Goal: Check status

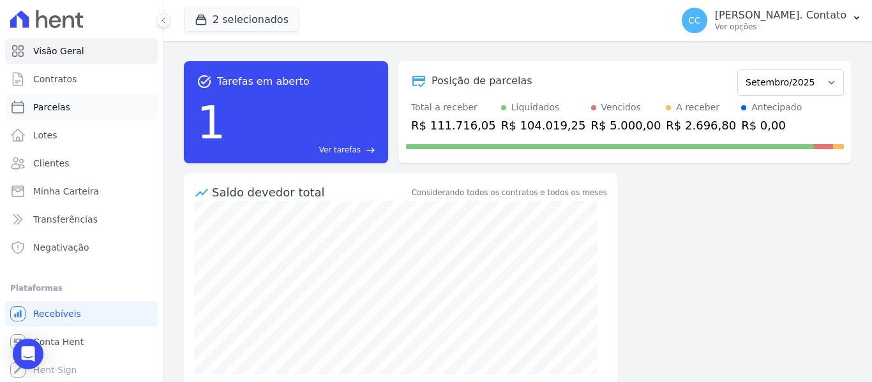
click at [45, 112] on span "Parcelas" at bounding box center [51, 107] width 37 height 13
select select
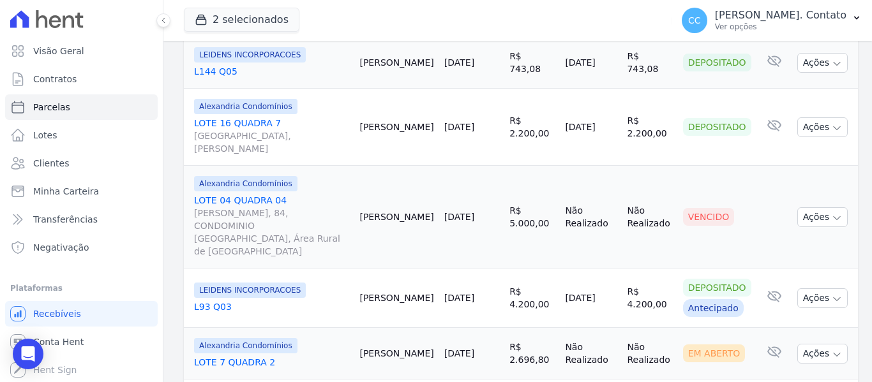
scroll to position [1580, 0]
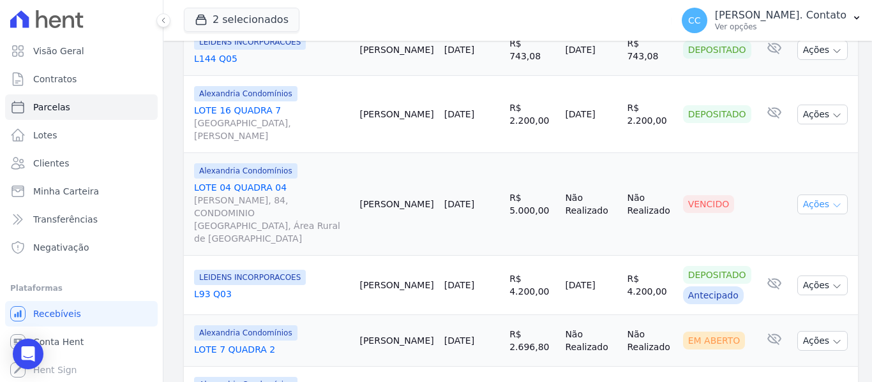
click at [826, 195] on button "Ações" at bounding box center [822, 205] width 51 height 20
select select
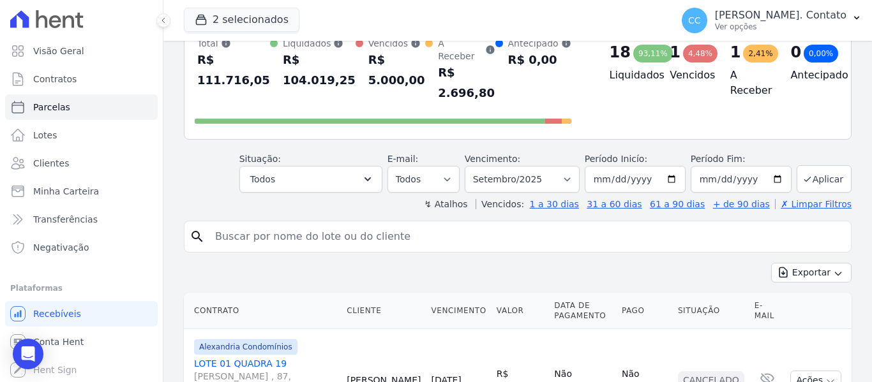
scroll to position [223, 0]
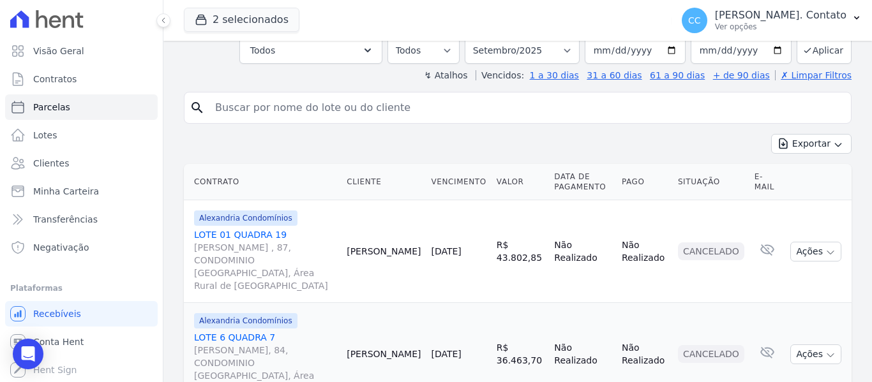
select select
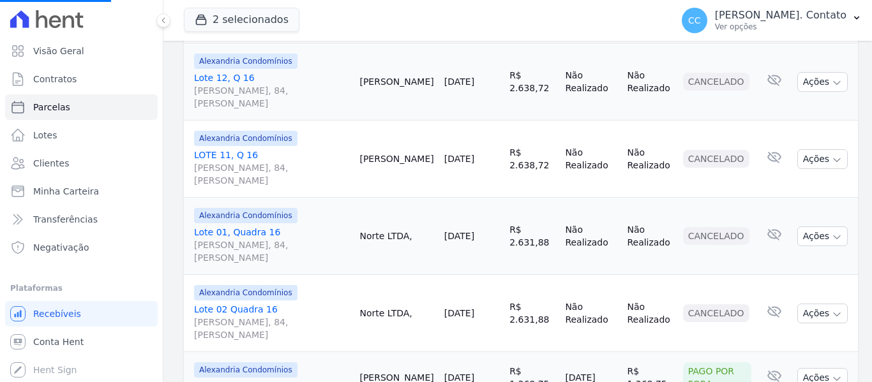
scroll to position [638, 0]
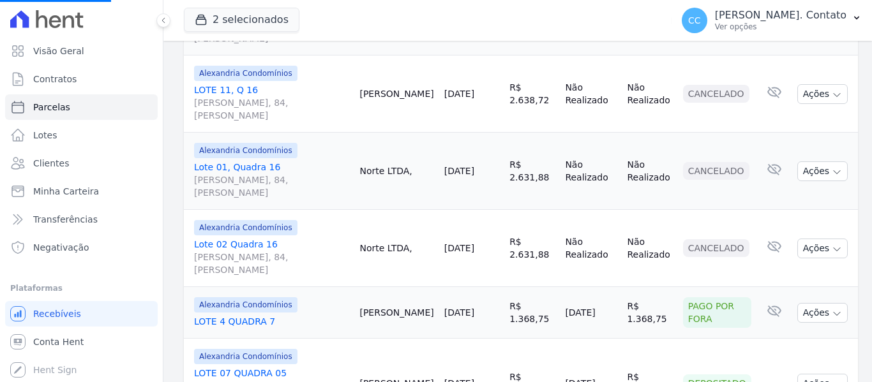
select select
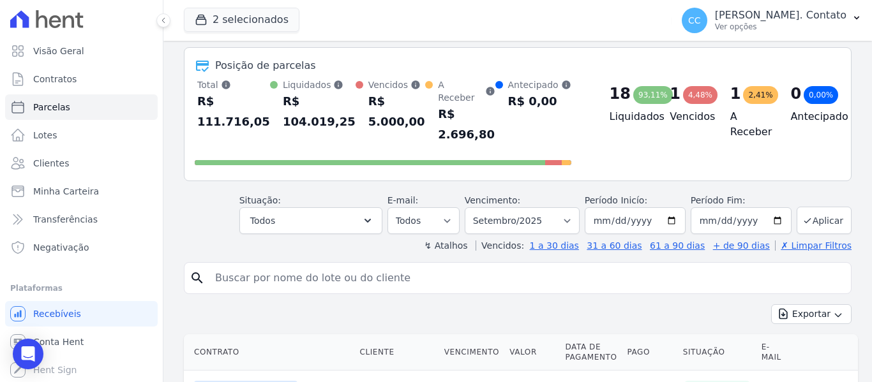
scroll to position [0, 0]
